Goal: Find specific page/section: Find specific page/section

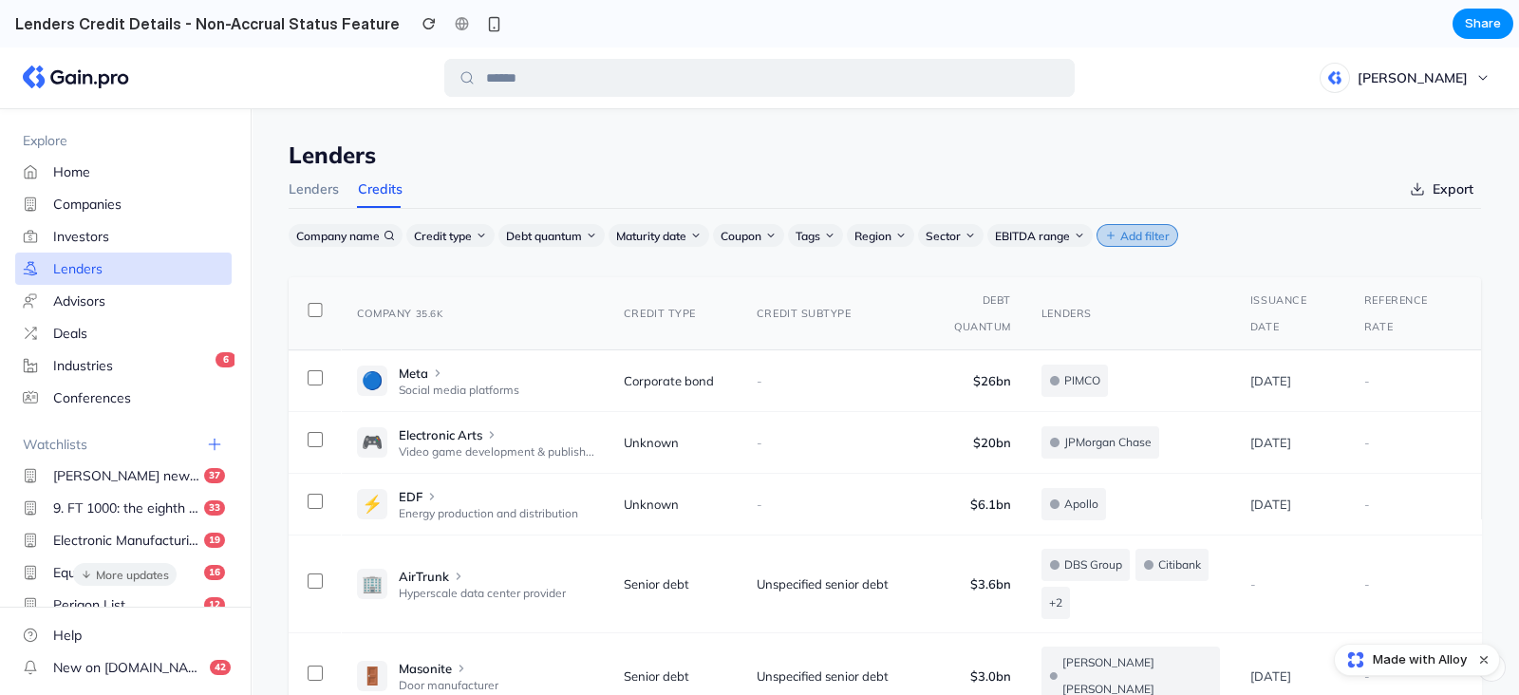
click at [1139, 231] on span "Add filter" at bounding box center [1145, 236] width 65 height 14
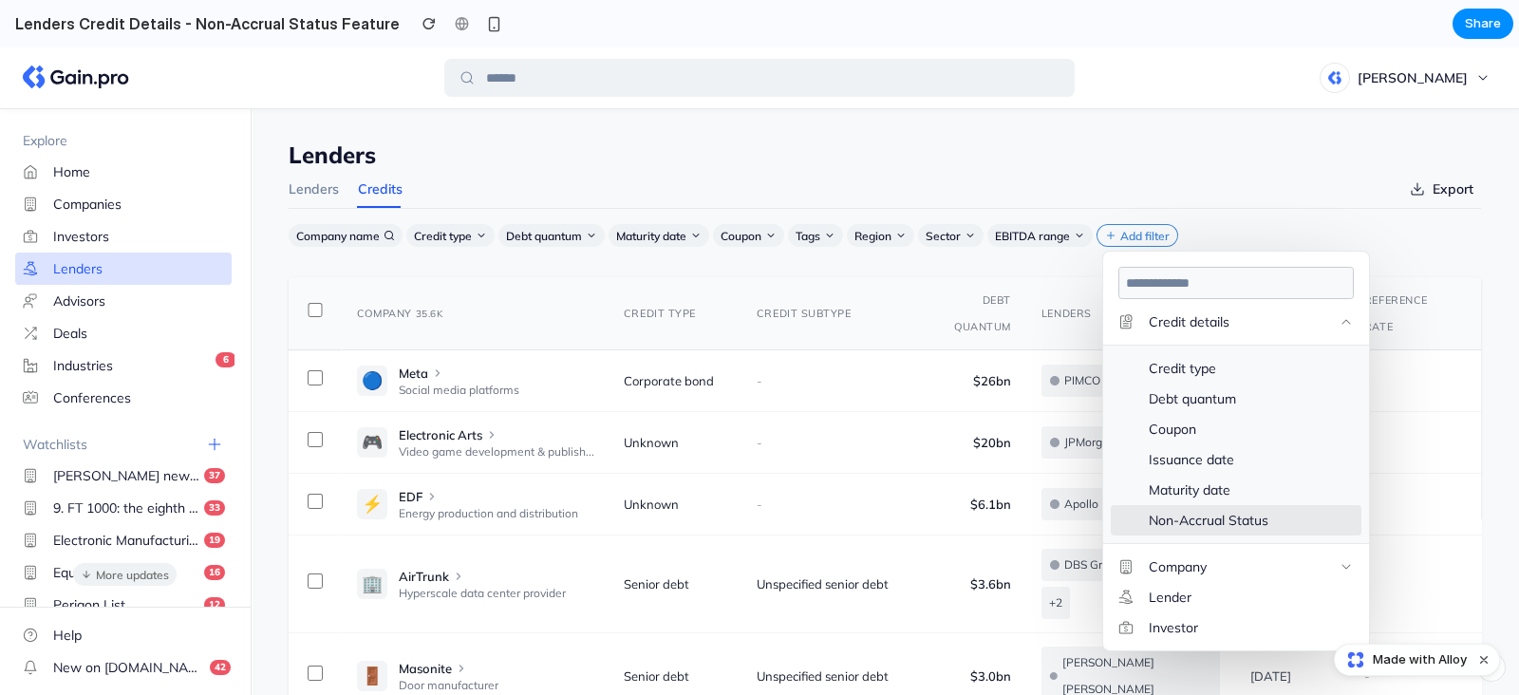
click at [1190, 525] on p "Non-Accrual Status" at bounding box center [1251, 520] width 205 height 21
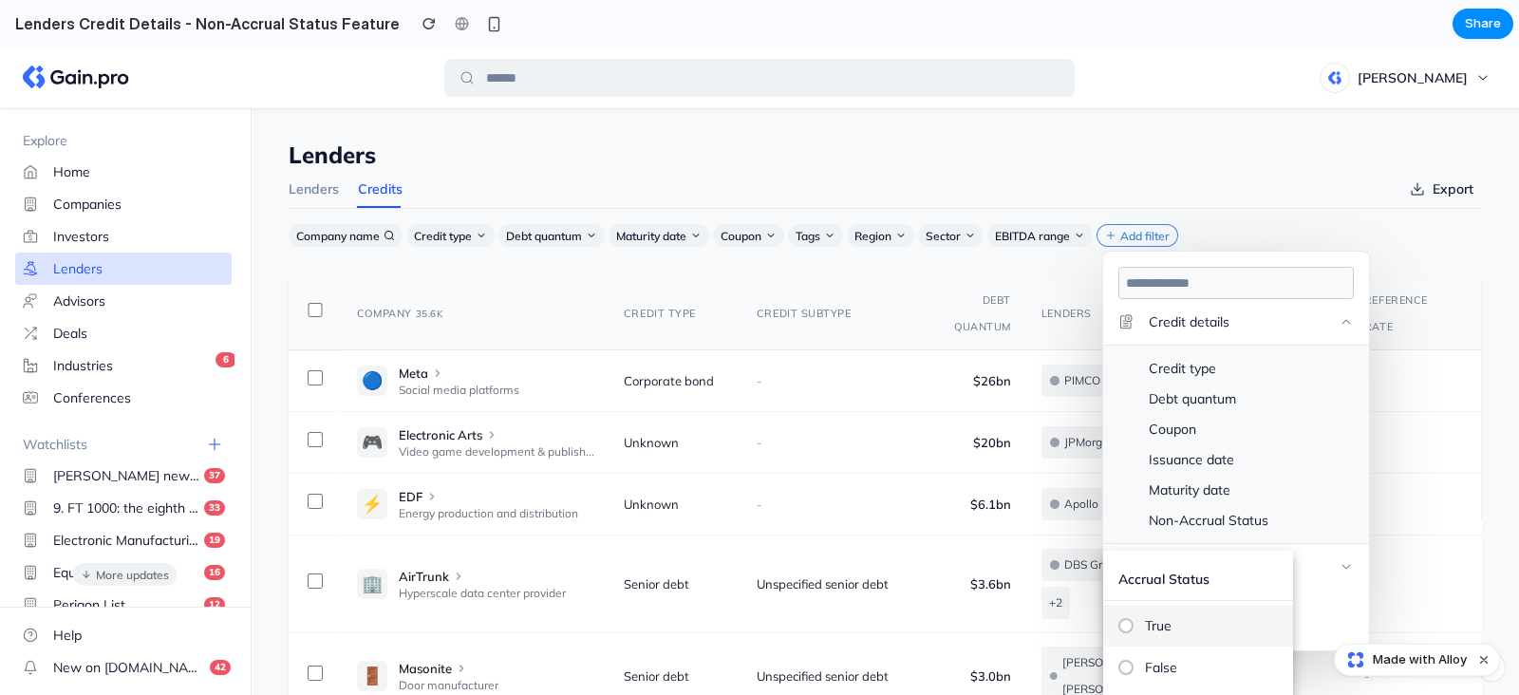
click at [1158, 630] on span "True" at bounding box center [1158, 625] width 27 height 27
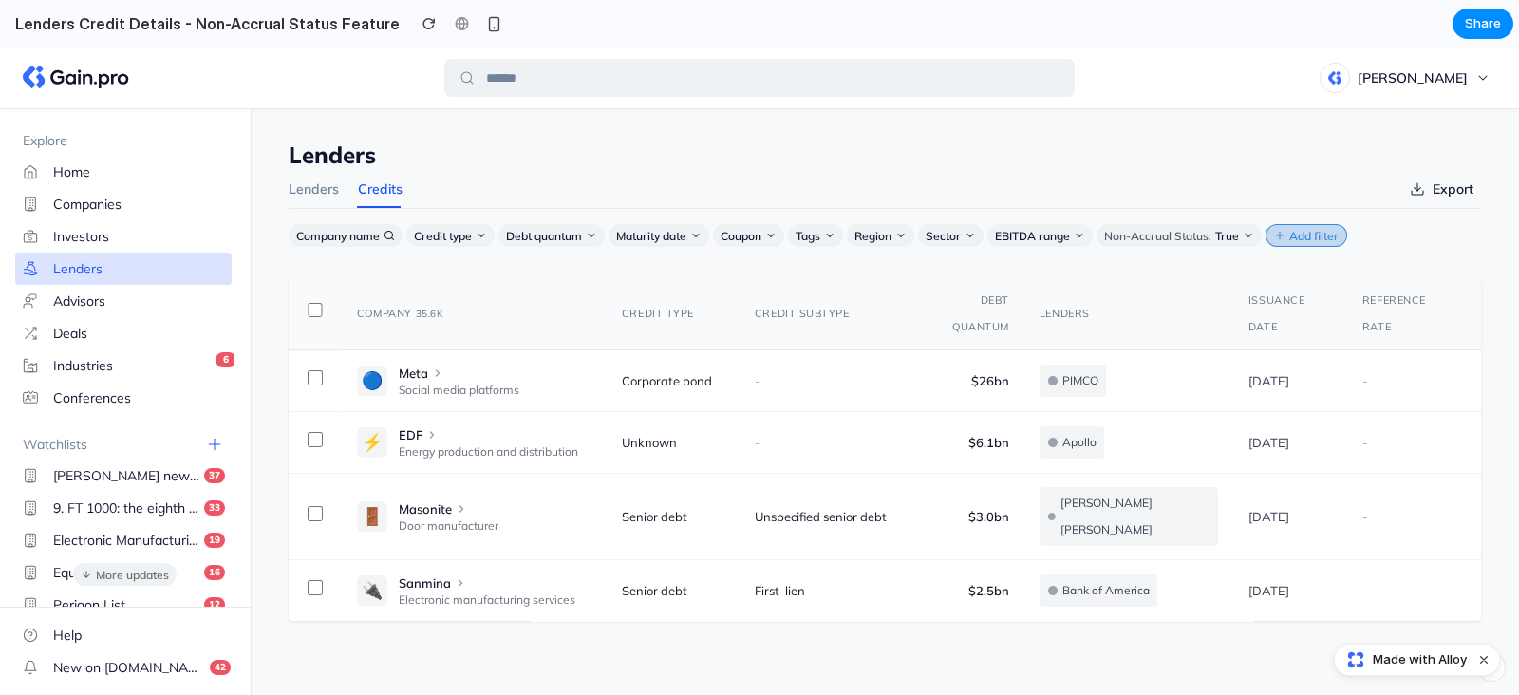
click at [1313, 239] on span "Add filter" at bounding box center [1314, 236] width 65 height 14
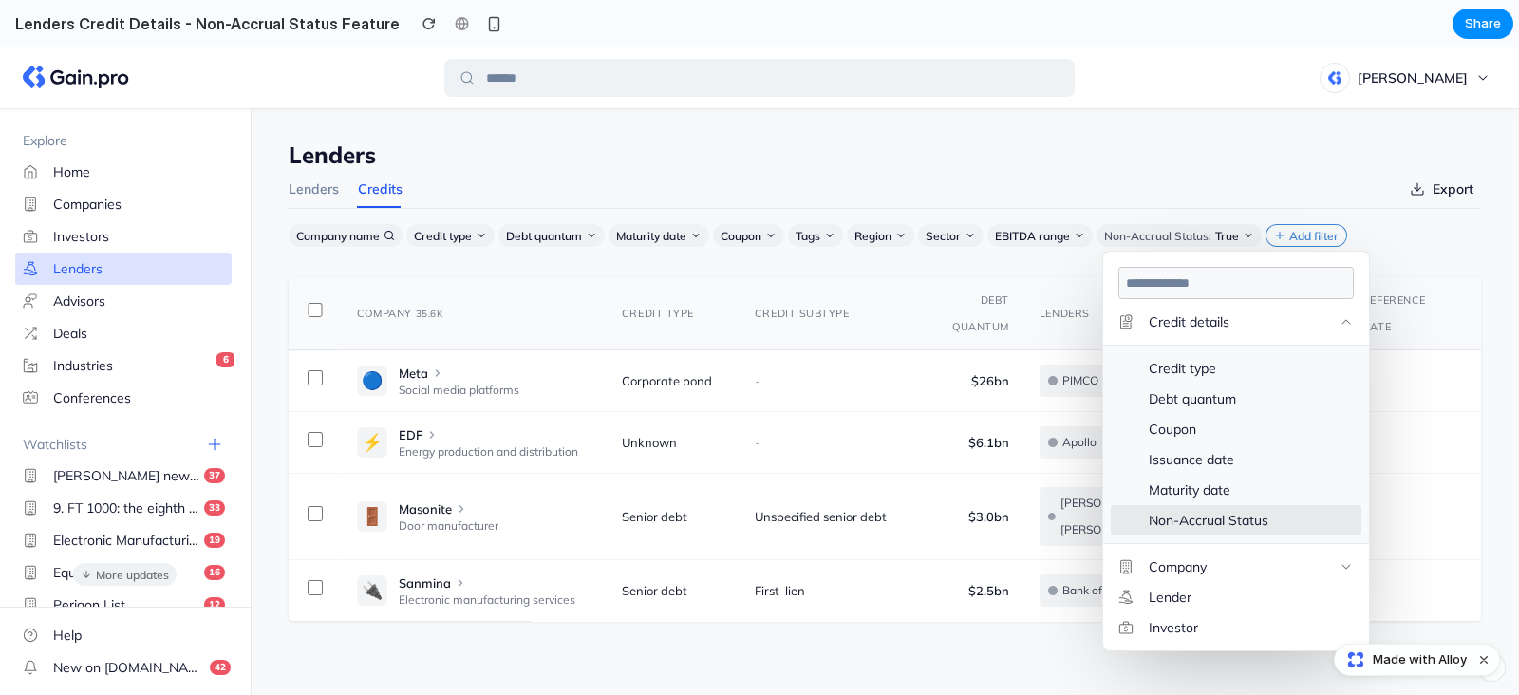
click at [1197, 519] on p "Non-Accrual Status" at bounding box center [1251, 520] width 205 height 21
